Goal: Task Accomplishment & Management: Complete application form

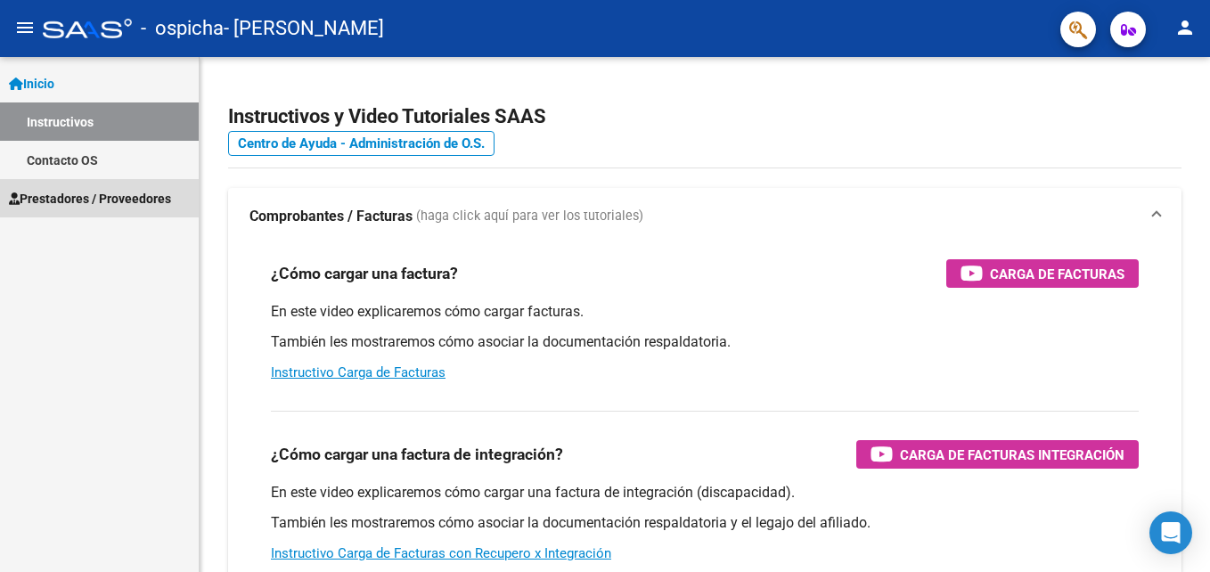
click at [88, 193] on span "Prestadores / Proveedores" at bounding box center [90, 199] width 162 height 20
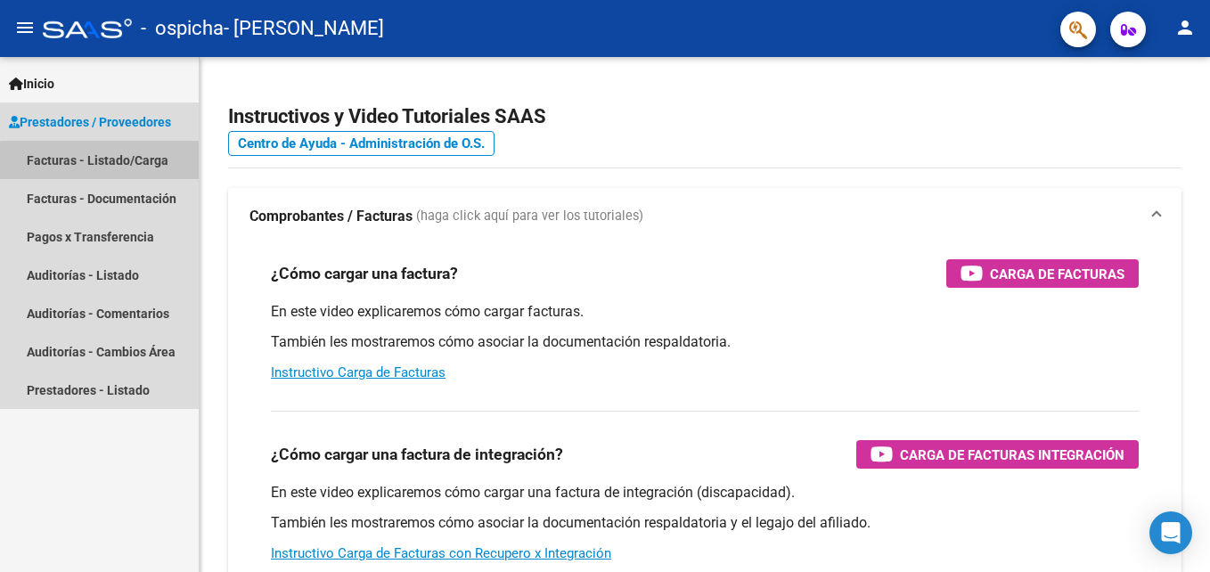
click at [131, 164] on link "Facturas - Listado/Carga" at bounding box center [99, 160] width 199 height 38
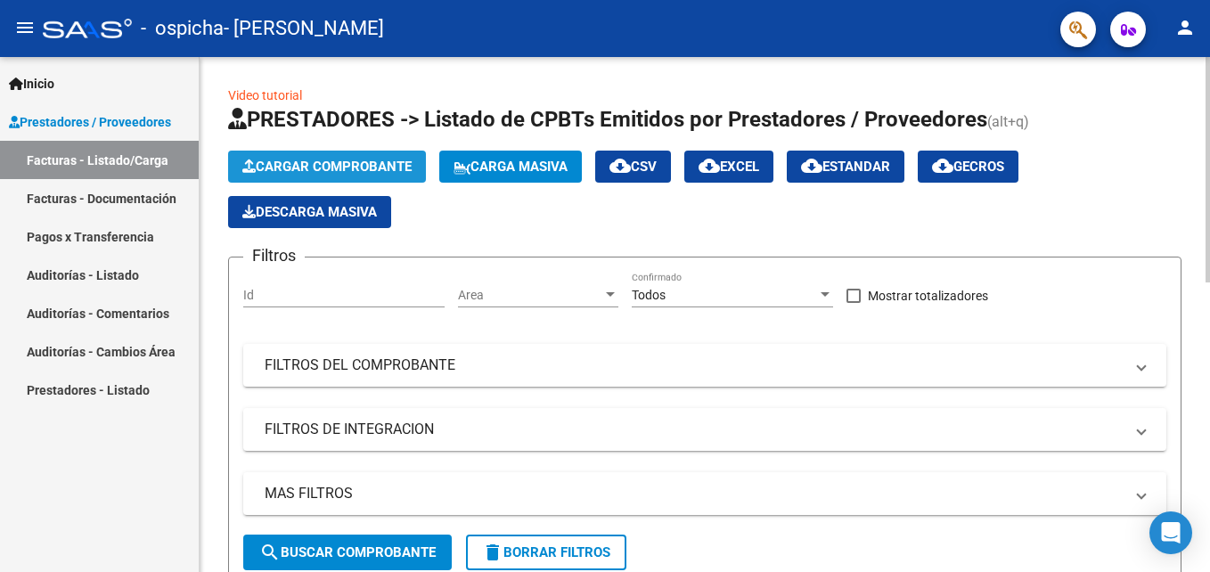
click at [343, 169] on span "Cargar Comprobante" at bounding box center [326, 167] width 169 height 16
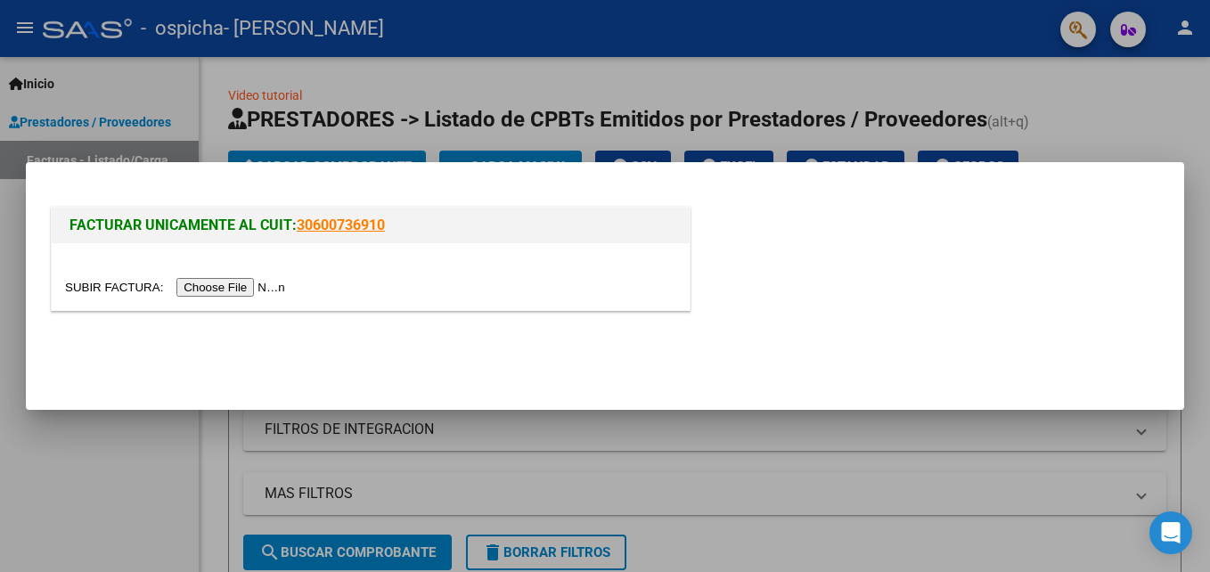
click at [226, 274] on div at bounding box center [371, 276] width 638 height 67
click at [218, 292] on input "file" at bounding box center [177, 287] width 225 height 19
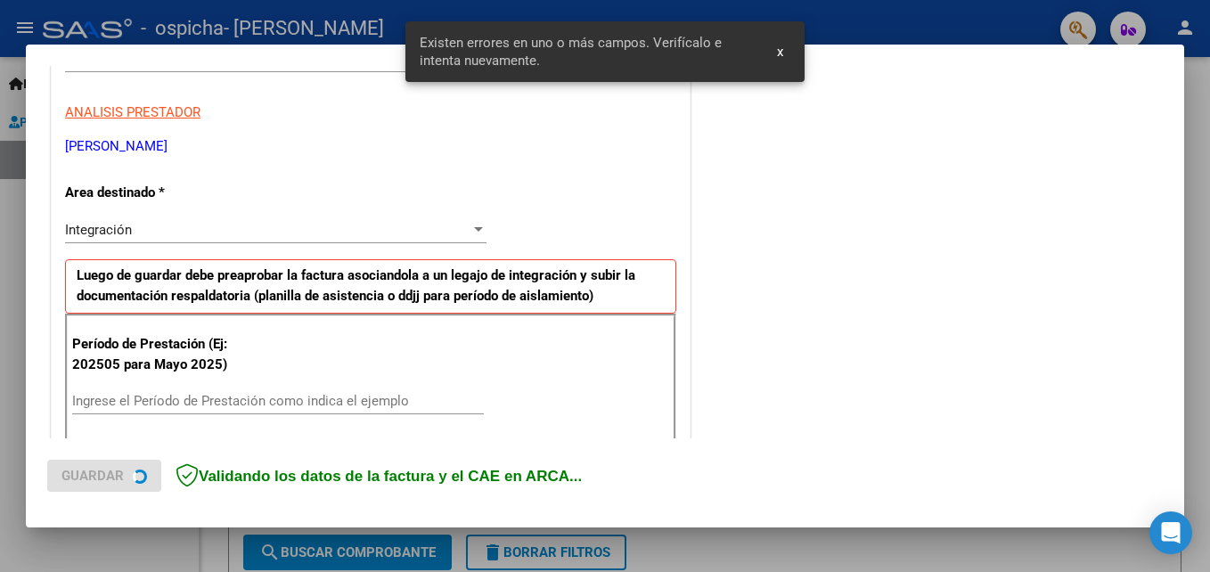
scroll to position [401, 0]
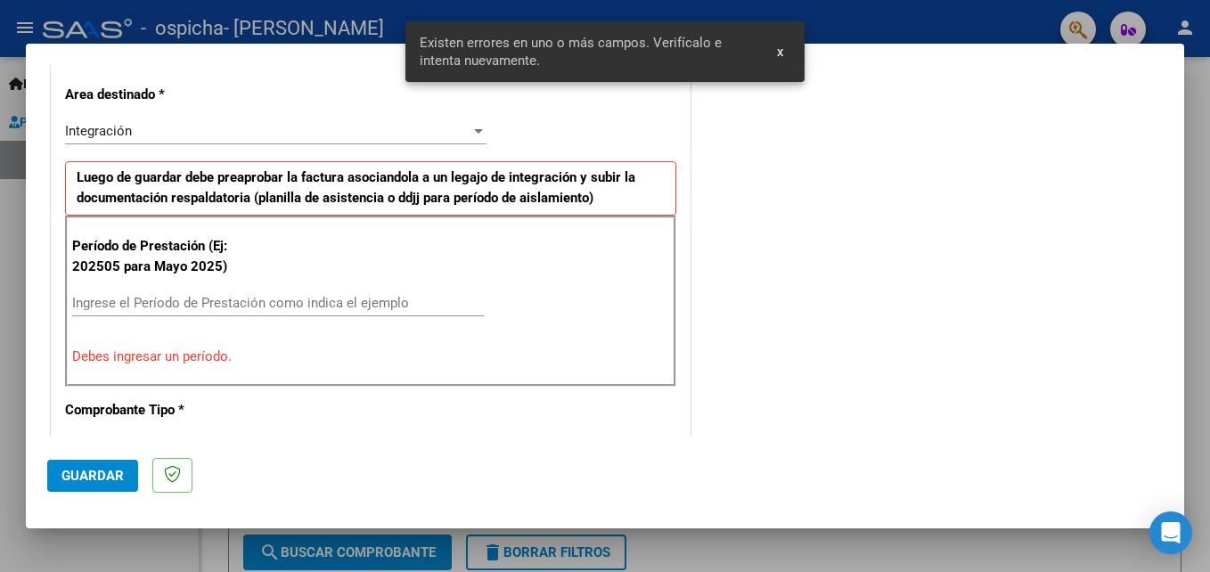
click at [307, 290] on div "Ingrese el Período de Prestación como indica el ejemplo" at bounding box center [278, 303] width 412 height 27
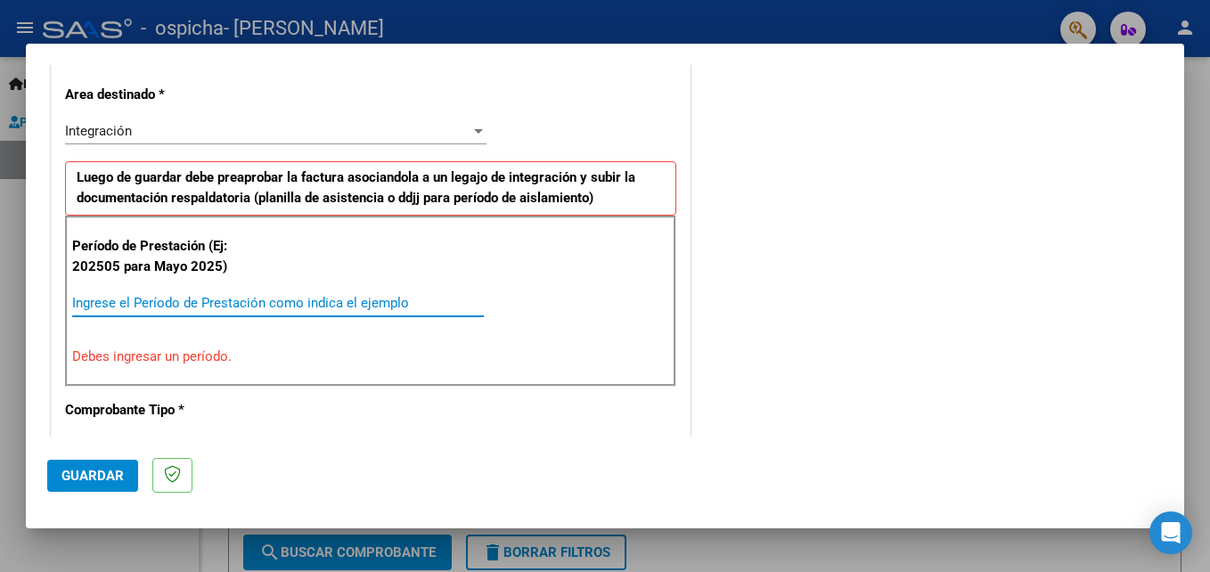
type input "1"
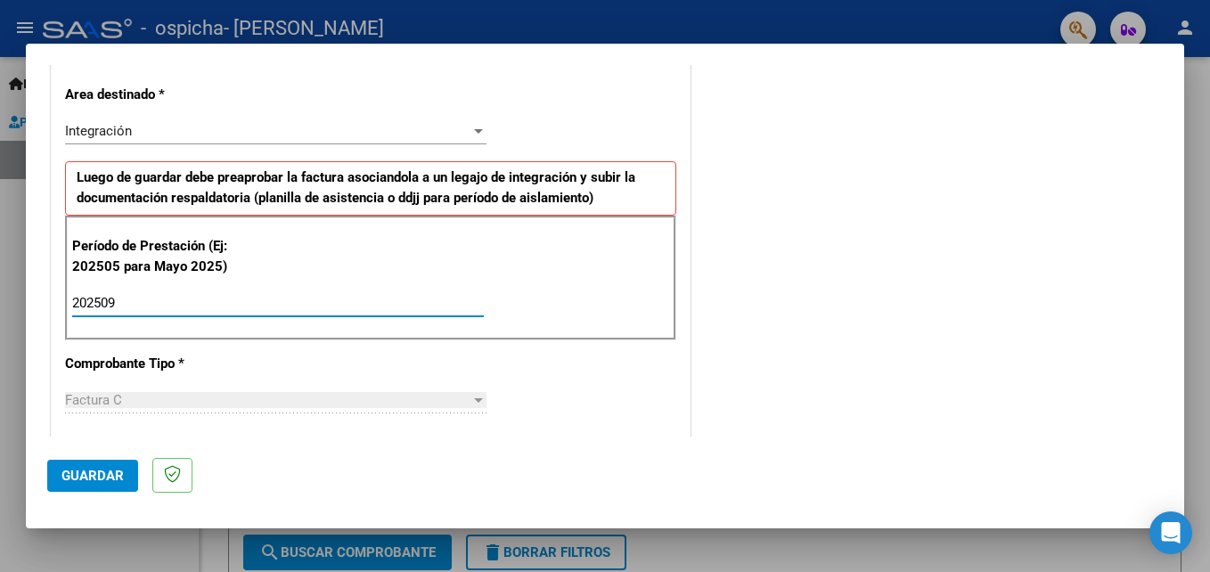
type input "202509"
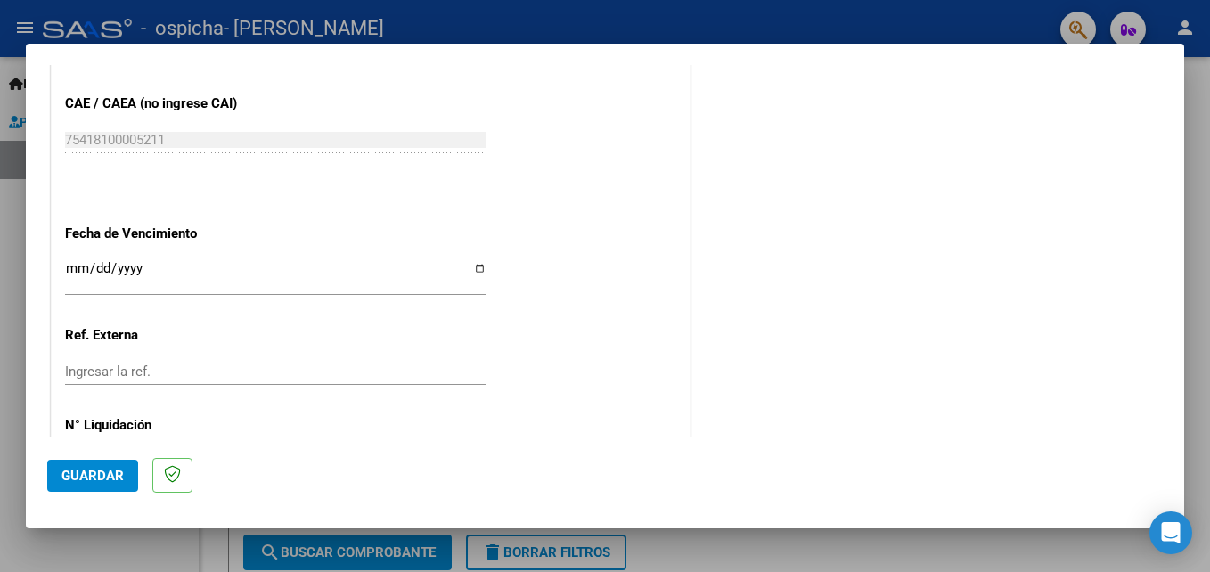
scroll to position [1197, 0]
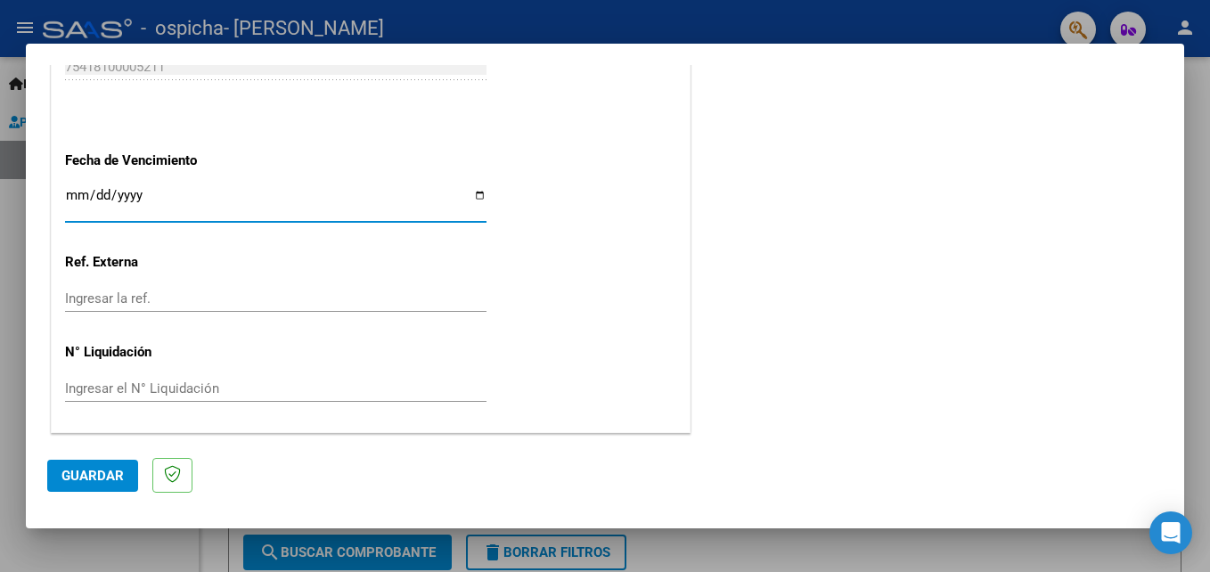
click at [468, 195] on input "Ingresar la fecha" at bounding box center [276, 202] width 422 height 29
type input "[DATE]"
click at [88, 479] on span "Guardar" at bounding box center [92, 476] width 62 height 16
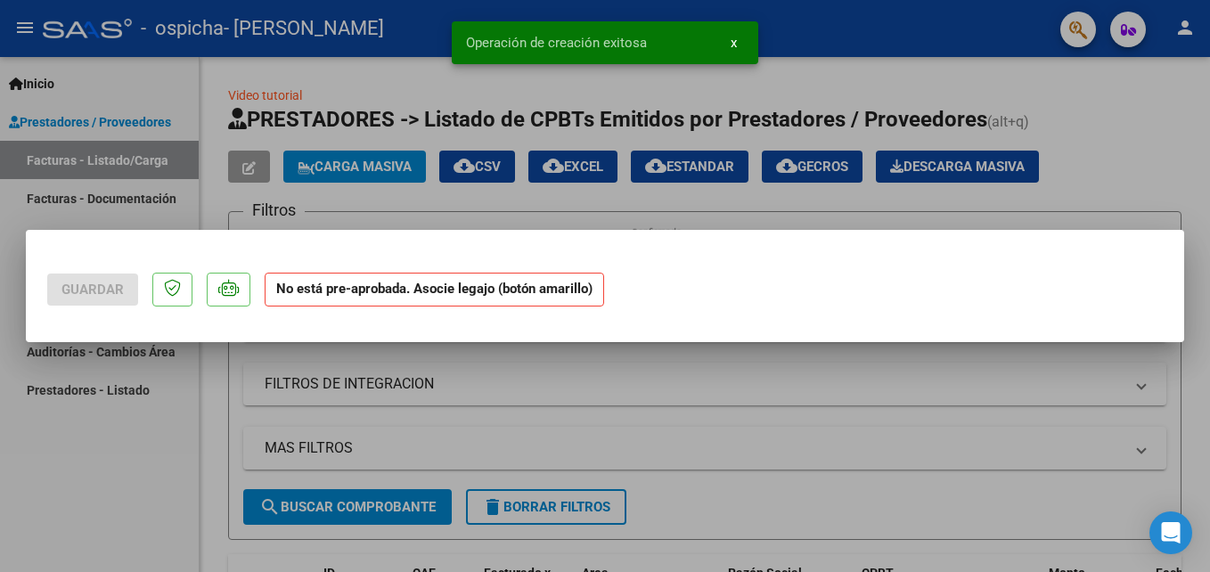
scroll to position [0, 0]
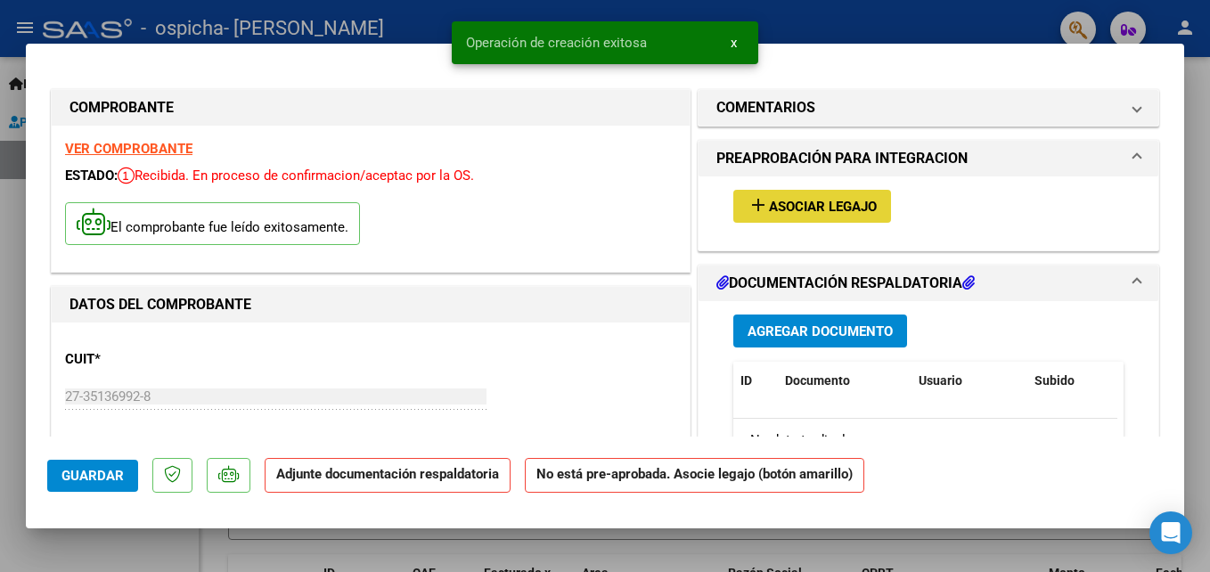
click at [782, 200] on span "Asociar Legajo" at bounding box center [823, 207] width 108 height 16
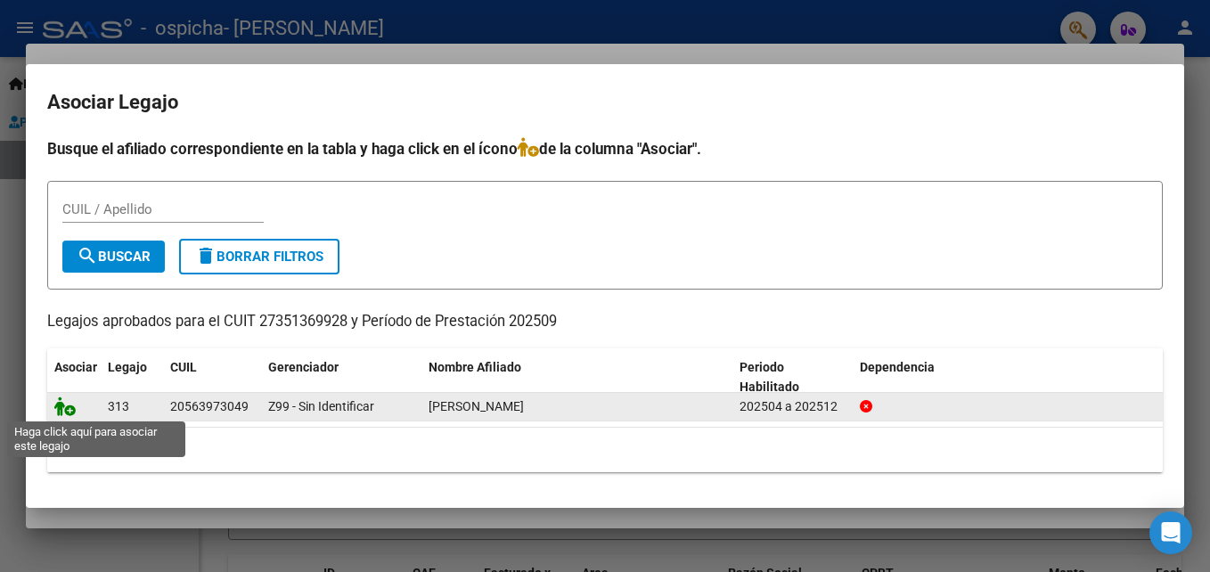
click at [64, 415] on icon at bounding box center [64, 407] width 21 height 20
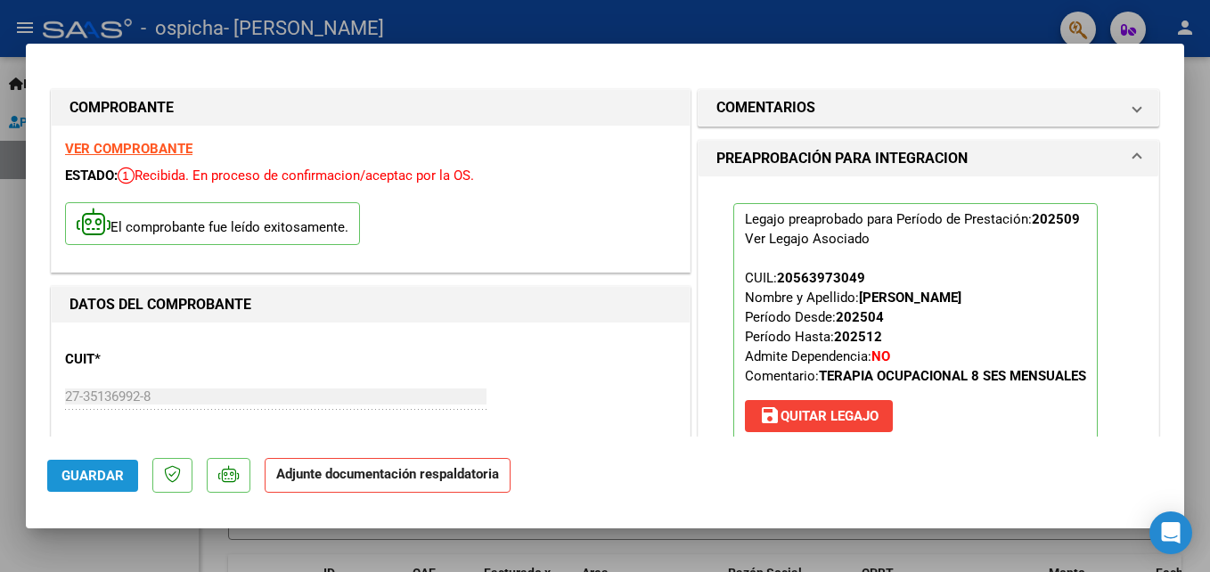
click at [98, 476] on span "Guardar" at bounding box center [92, 476] width 62 height 16
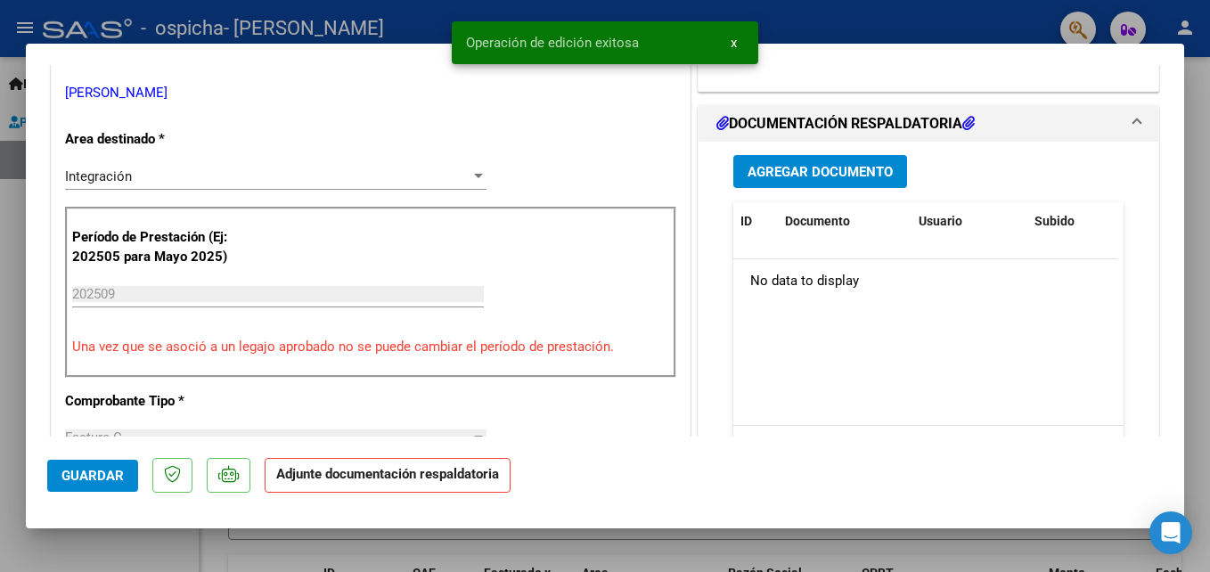
scroll to position [399, 0]
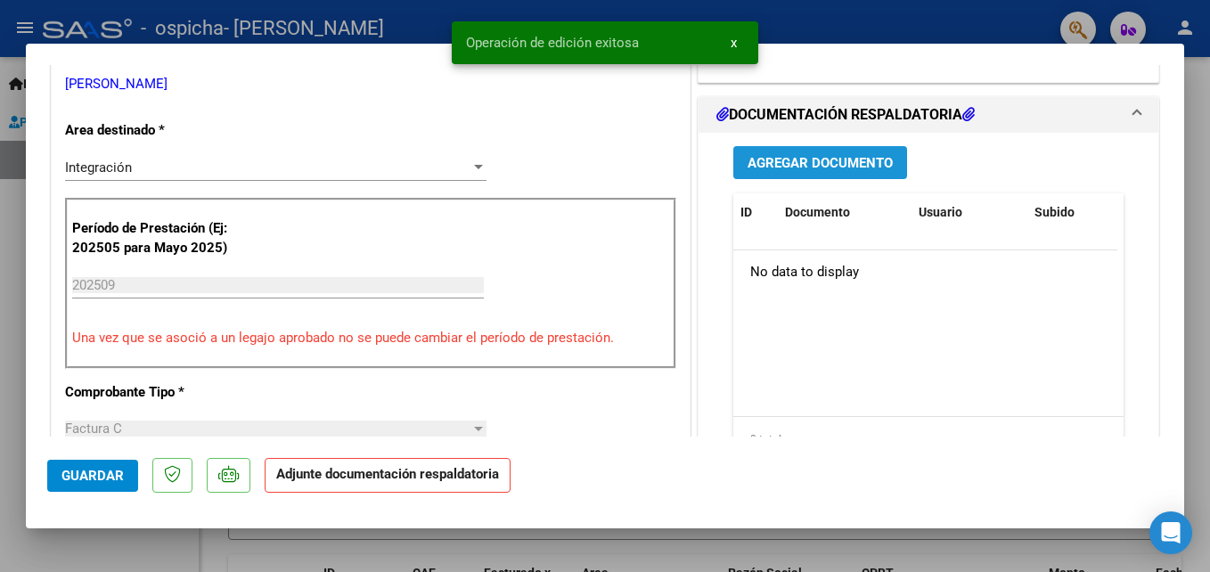
click at [812, 151] on button "Agregar Documento" at bounding box center [820, 162] width 174 height 33
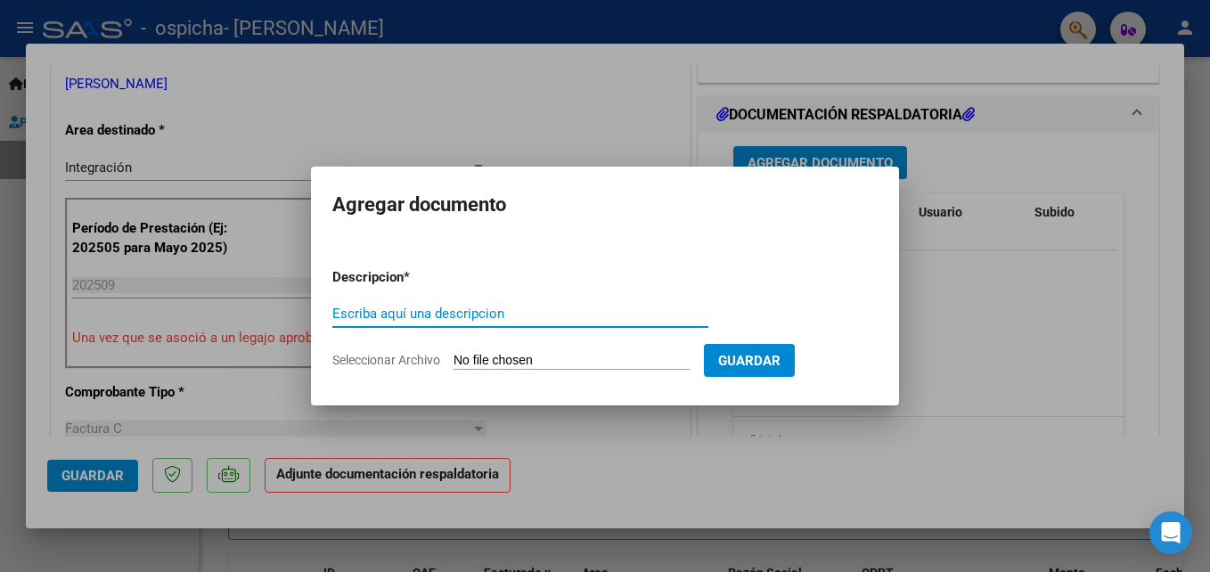
click at [474, 315] on input "Escriba aquí una descripcion" at bounding box center [520, 314] width 376 height 16
type input "ASISTENCIA"
click at [515, 364] on input "Seleccionar Archivo" at bounding box center [572, 361] width 236 height 17
type input "C:\fakepath\SEP25LEONBARROZA.pdf"
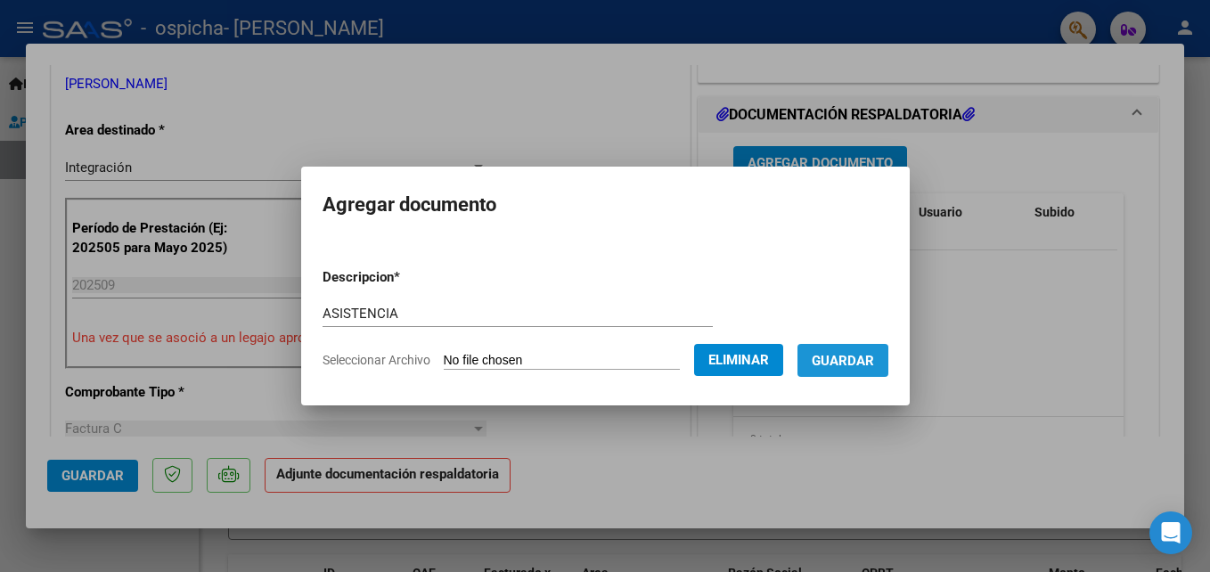
click at [831, 368] on span "Guardar" at bounding box center [843, 361] width 62 height 16
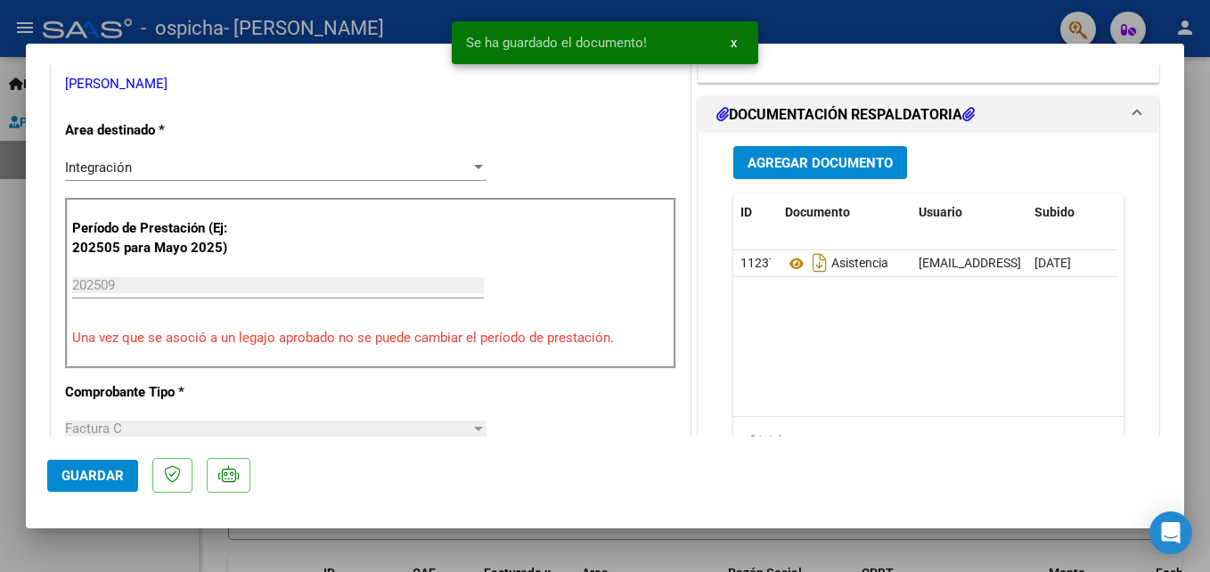
click at [1204, 249] on div at bounding box center [605, 286] width 1210 height 572
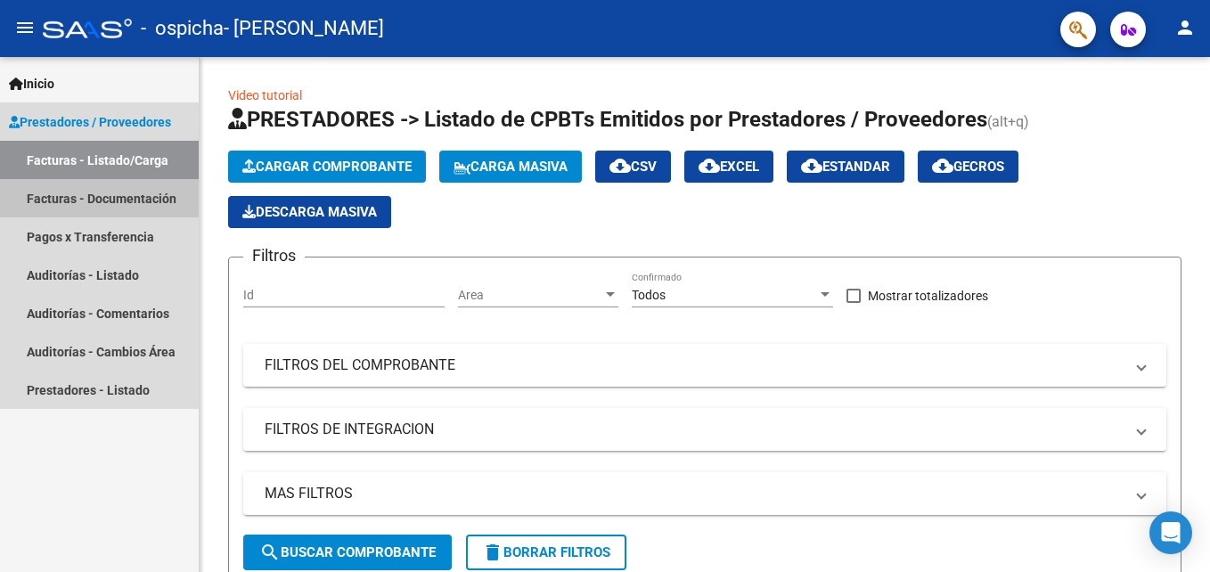
click at [97, 199] on link "Facturas - Documentación" at bounding box center [99, 198] width 199 height 38
